Goal: Task Accomplishment & Management: Manage account settings

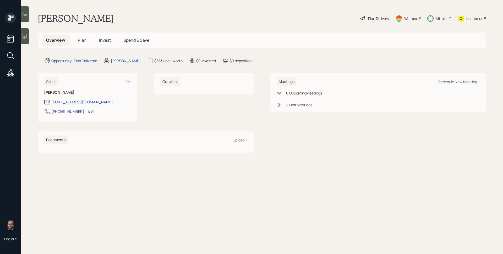
click at [467, 18] on div "Kustomer" at bounding box center [474, 19] width 16 height 6
click at [82, 40] on span "Plan" at bounding box center [82, 40] width 9 height 6
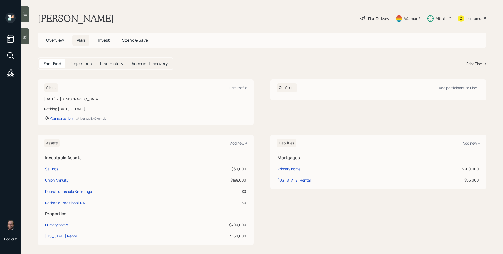
click at [97, 41] on h5 "Invest" at bounding box center [104, 40] width 20 height 11
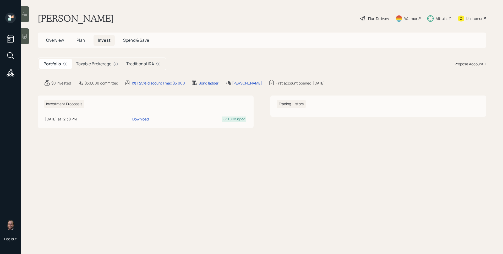
click at [102, 64] on h5 "Taxable Brokerage" at bounding box center [93, 63] width 35 height 5
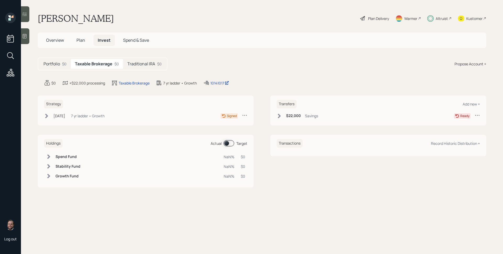
click at [105, 116] on div "7 yr ladder • Growth" at bounding box center [88, 116] width 34 height 6
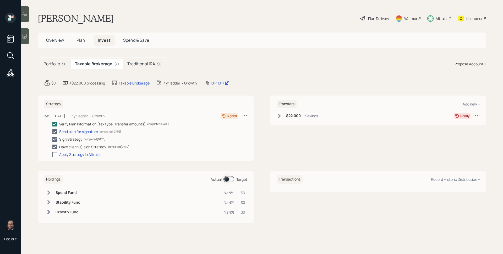
click at [56, 153] on div at bounding box center [54, 154] width 5 height 5
click at [52, 154] on input "checkbox" at bounding box center [52, 154] width 0 height 0
checkbox input "true"
click at [158, 56] on main "[PERSON_NAME] Plan Delivery Warmer Altruist Kustomer Overview Plan Invest Spend…" at bounding box center [262, 127] width 482 height 254
click at [153, 63] on h5 "Traditional IRA" at bounding box center [141, 63] width 28 height 5
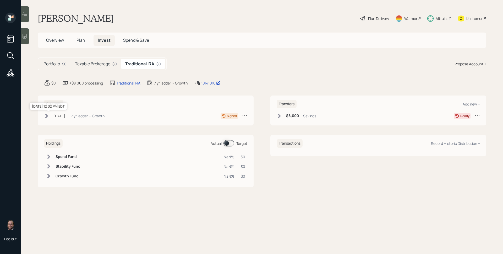
click at [59, 116] on div "[DATE]" at bounding box center [59, 116] width 12 height 6
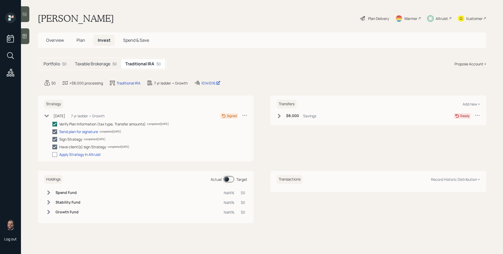
click at [55, 153] on div at bounding box center [54, 154] width 5 height 5
click at [52, 154] on input "checkbox" at bounding box center [52, 154] width 0 height 0
checkbox input "true"
click at [442, 16] on div "Altruist" at bounding box center [442, 19] width 12 height 6
click at [437, 16] on div "Altruist" at bounding box center [442, 19] width 12 height 6
